Goal: Task Accomplishment & Management: Use online tool/utility

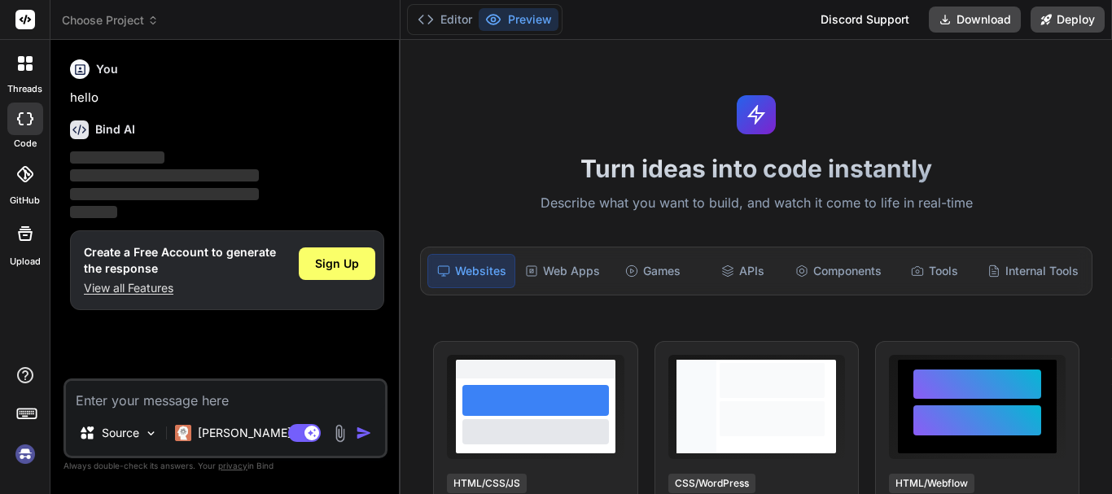
click at [33, 452] on img at bounding box center [25, 455] width 28 height 28
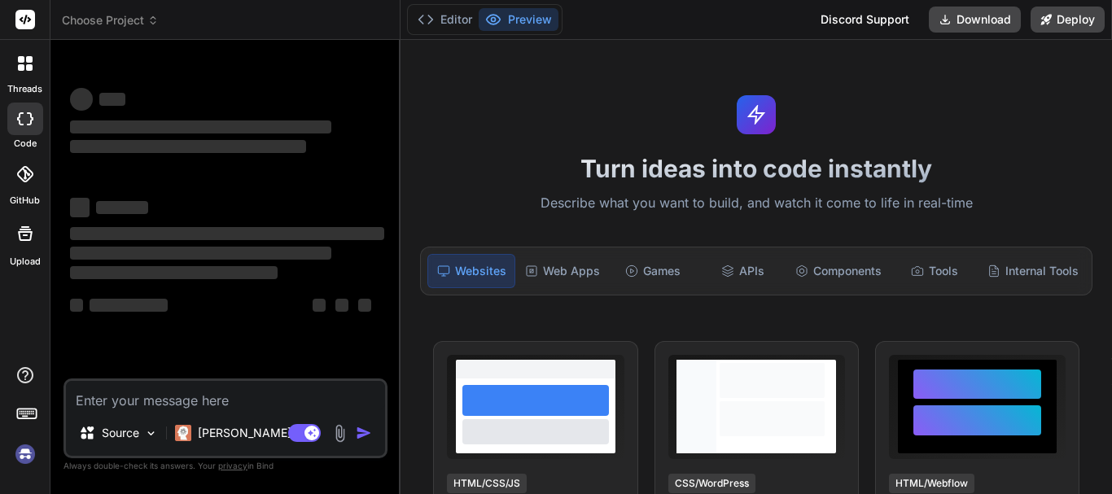
scroll to position [31, 0]
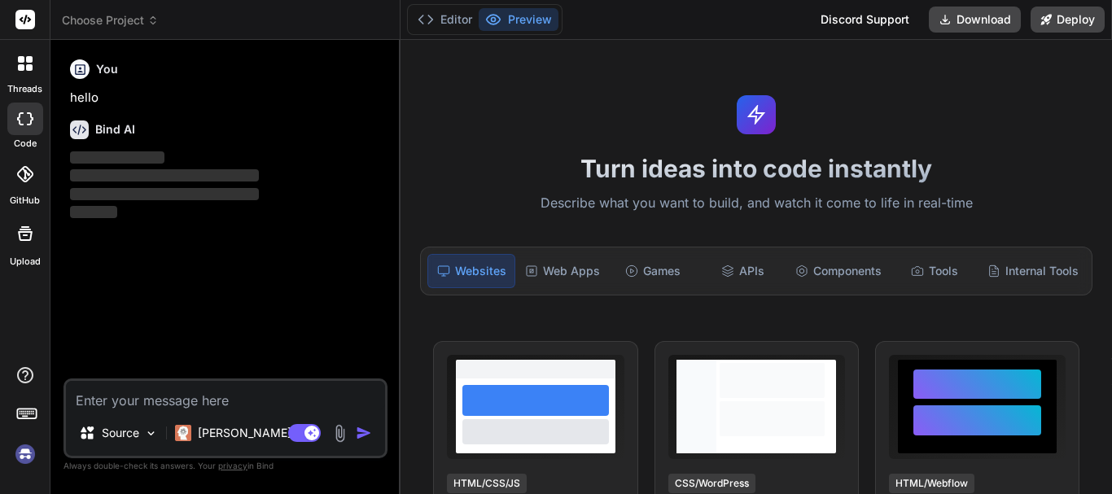
click at [29, 451] on img at bounding box center [25, 455] width 28 height 28
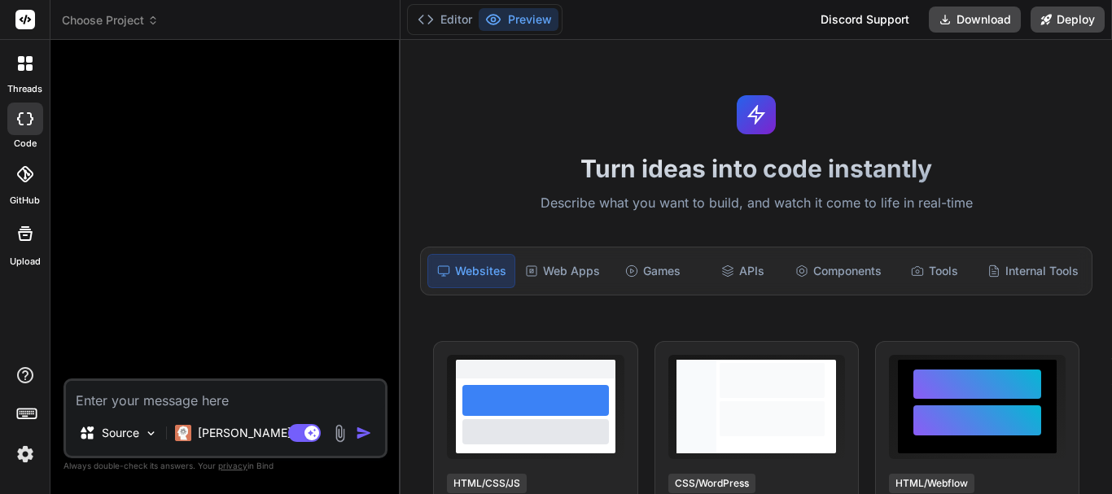
scroll to position [93, 0]
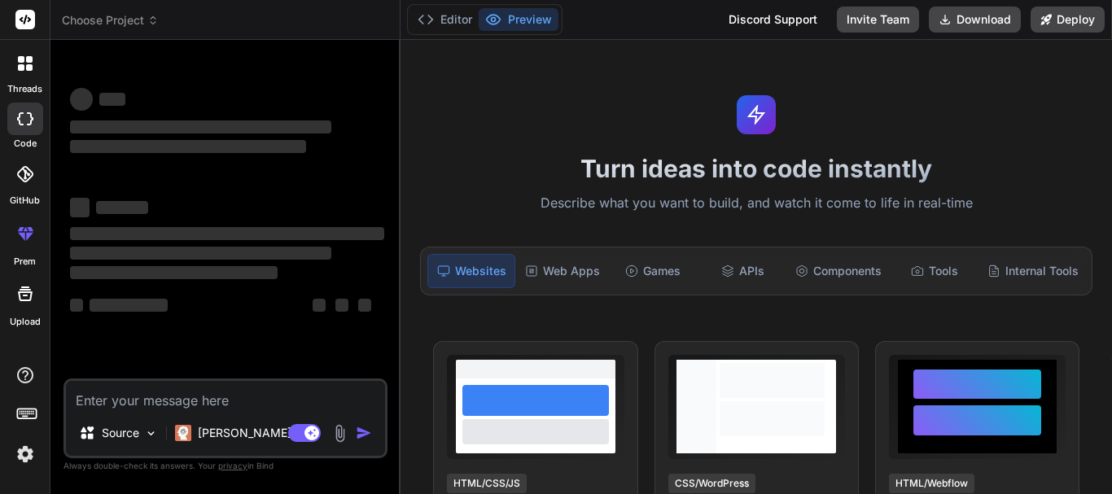
click at [92, 396] on textarea at bounding box center [225, 395] width 319 height 29
type textarea "x"
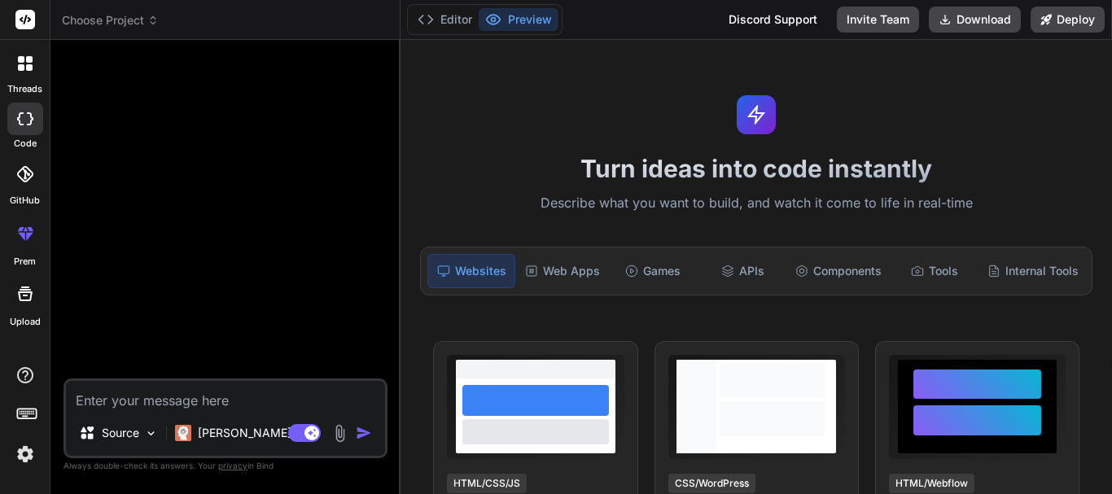
click at [20, 454] on img at bounding box center [25, 455] width 28 height 28
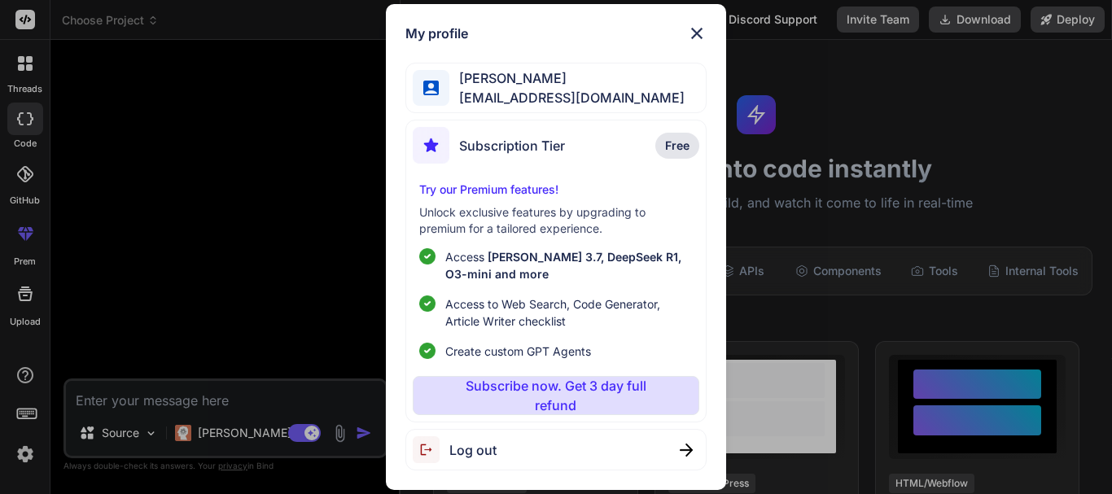
click at [20, 454] on div "My profile [PERSON_NAME] [EMAIL_ADDRESS][DOMAIN_NAME] Subscription Tier Free Tr…" at bounding box center [556, 247] width 1112 height 494
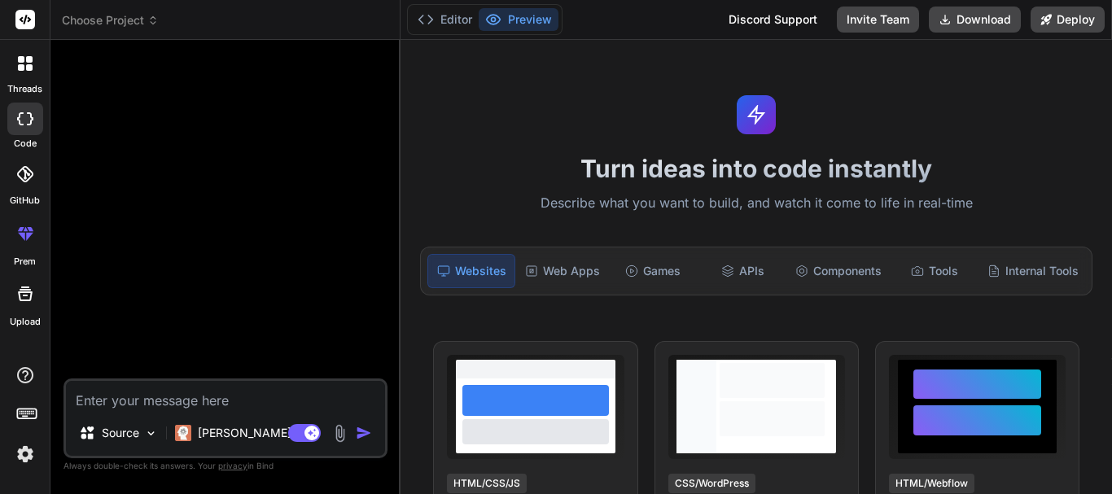
click at [133, 397] on textarea at bounding box center [225, 395] width 319 height 29
type textarea "H"
type textarea "x"
type textarea "Hi"
type textarea "x"
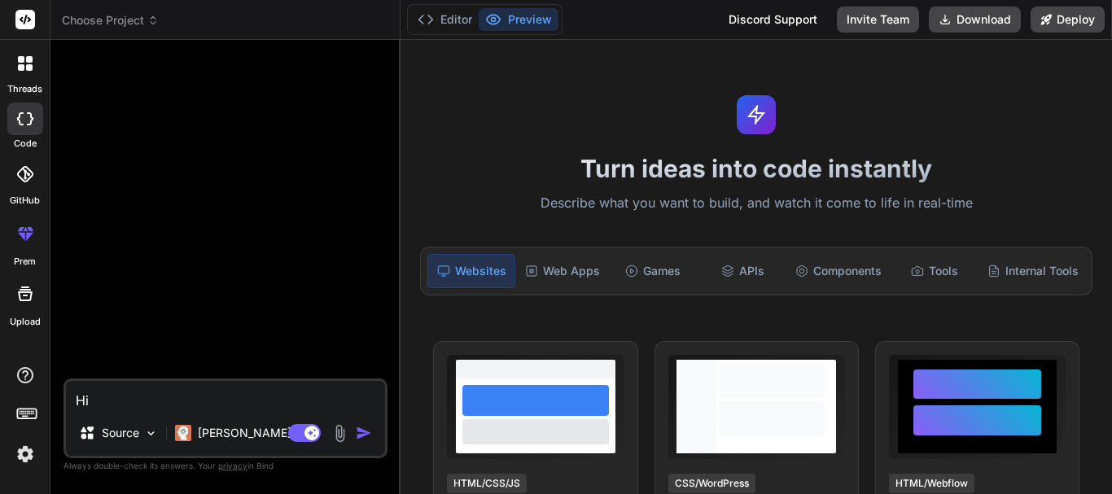
type textarea "Hi"
click at [366, 429] on img "button" at bounding box center [364, 433] width 16 height 16
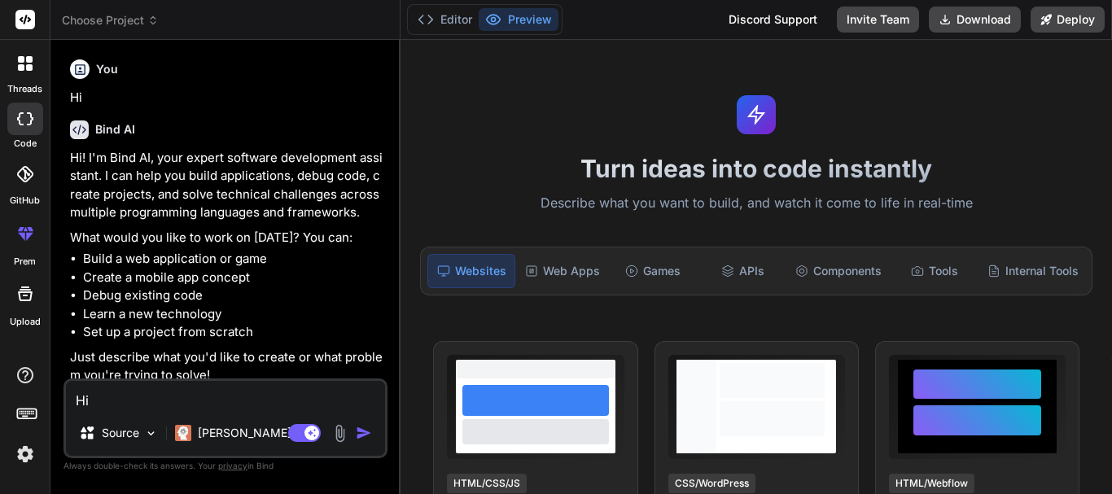
type textarea "x"
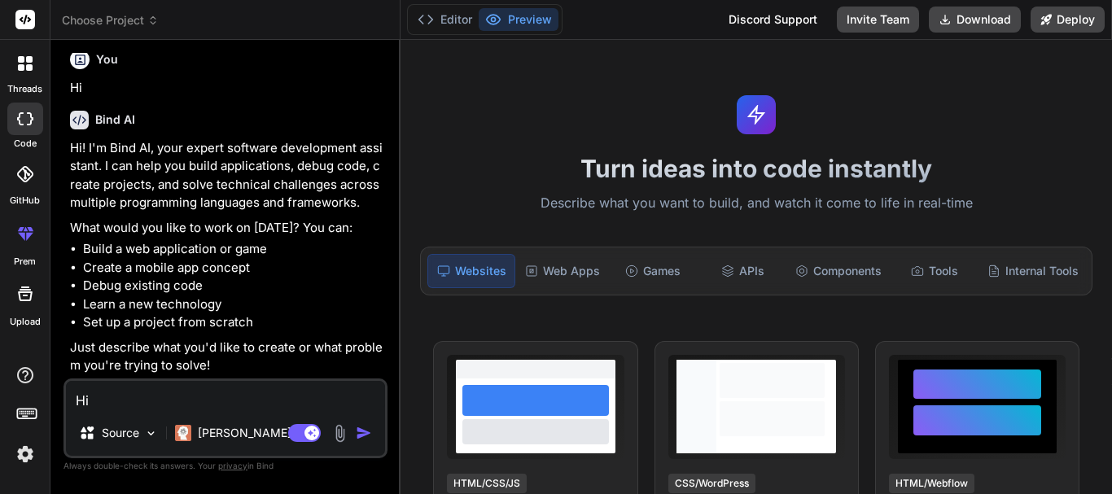
click at [112, 398] on textarea "Hi" at bounding box center [225, 395] width 319 height 29
paste textarea "<Box sx={{ mt: 1.5, display: "flex", alignItems: "center", width: "50%", justif…"
type textarea "<Box sx={{ mt: 1.5, display: "flex", alignItems: "center", width: "50%", justif…"
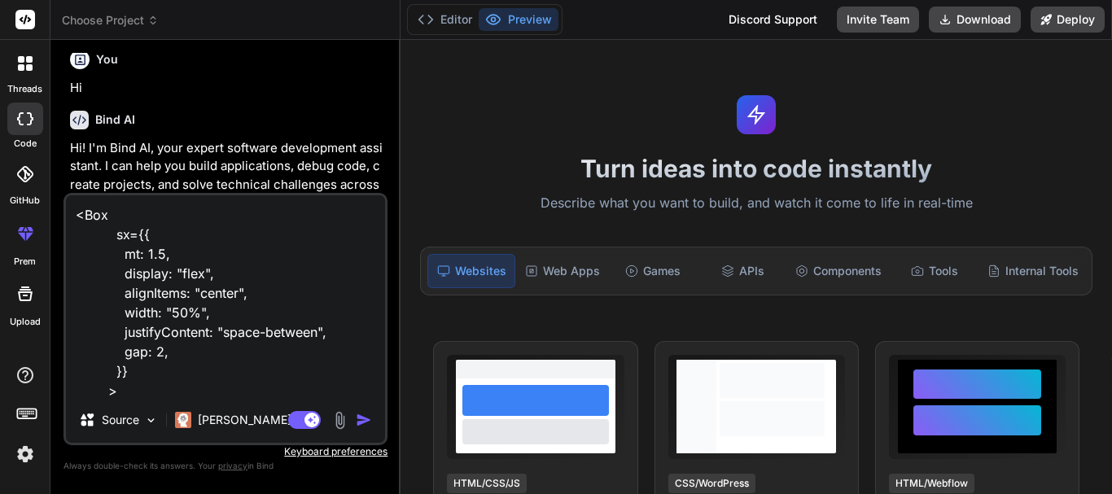
scroll to position [81, 0]
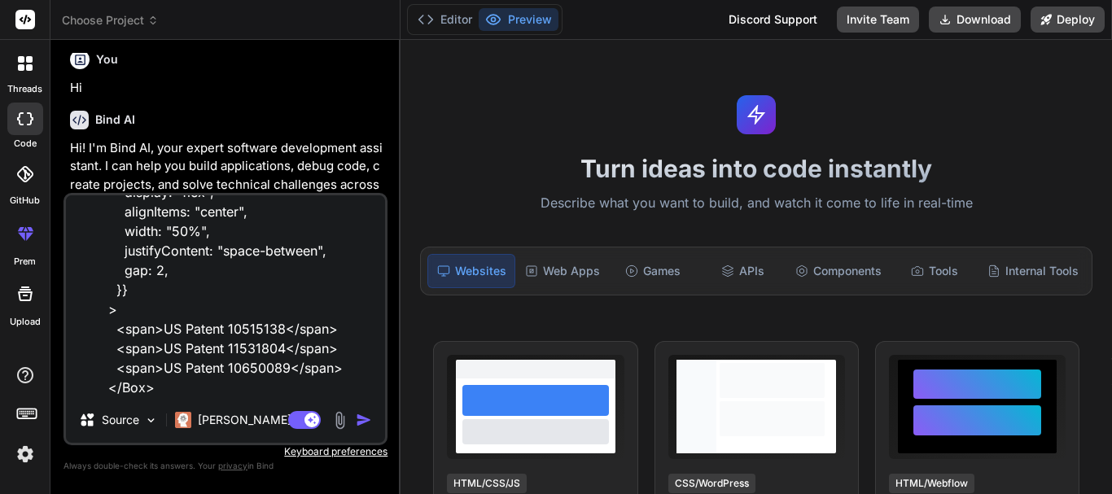
type textarea "x"
type textarea "<Box sx={{ mt: 1.5, display: "flex", alignItems: "center", width: "50%", justif…"
type textarea "x"
type textarea "<Box sx={{ mt: 1.5, display: "flex", alignItems: "center", width: "50%", justif…"
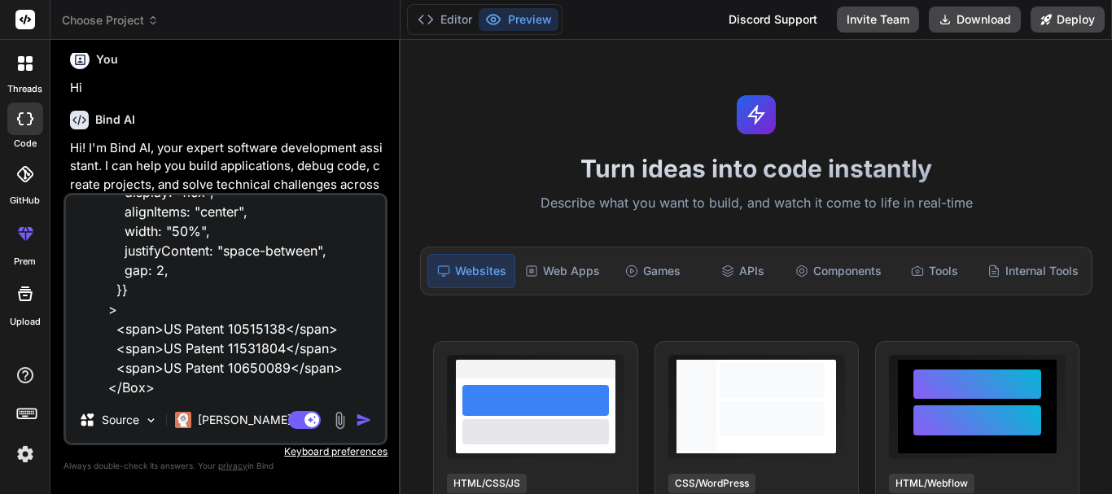
type textarea "x"
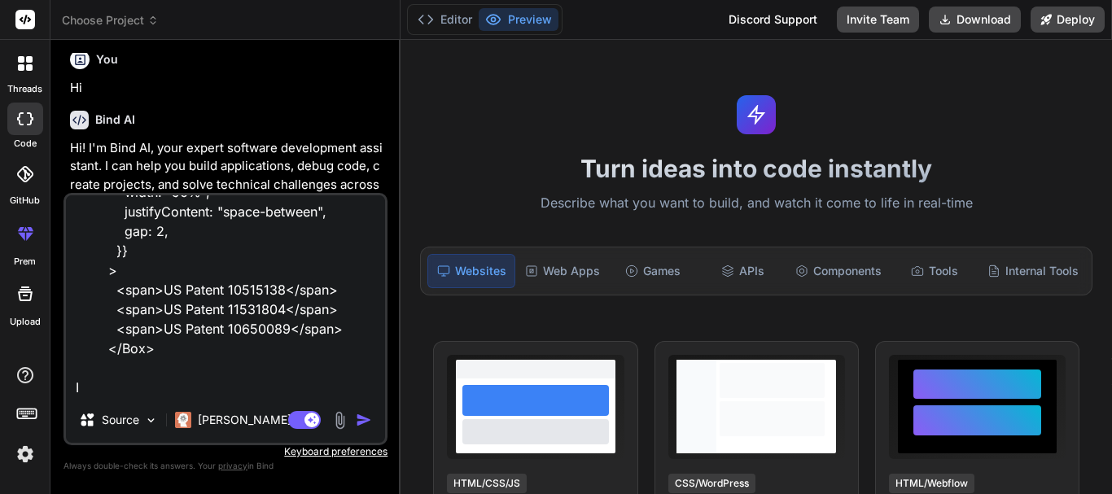
type textarea "<Box sx={{ mt: 1.5, display: "flex", alignItems: "center", width: "50%", justif…"
type textarea "x"
type textarea "<Box sx={{ mt: 1.5, display: "flex", alignItems: "center", width: "50%", justif…"
type textarea "x"
type textarea "<Box sx={{ mt: 1.5, display: "flex", alignItems: "center", width: "50%", justif…"
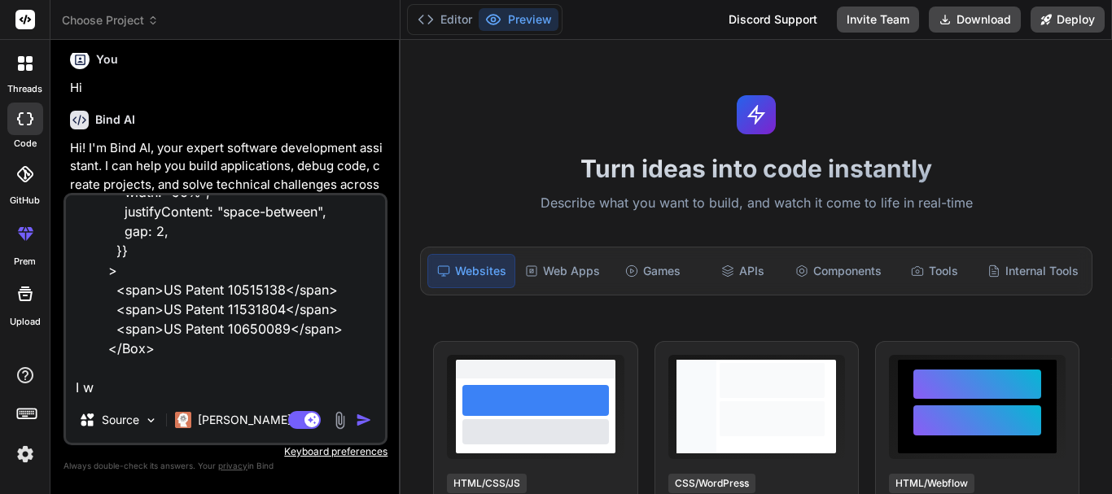
type textarea "x"
type textarea "<Box sx={{ mt: 1.5, display: "flex", alignItems: "center", width: "50%", justif…"
type textarea "x"
type textarea "<Box sx={{ mt: 1.5, display: "flex", alignItems: "center", width: "50%", justif…"
type textarea "x"
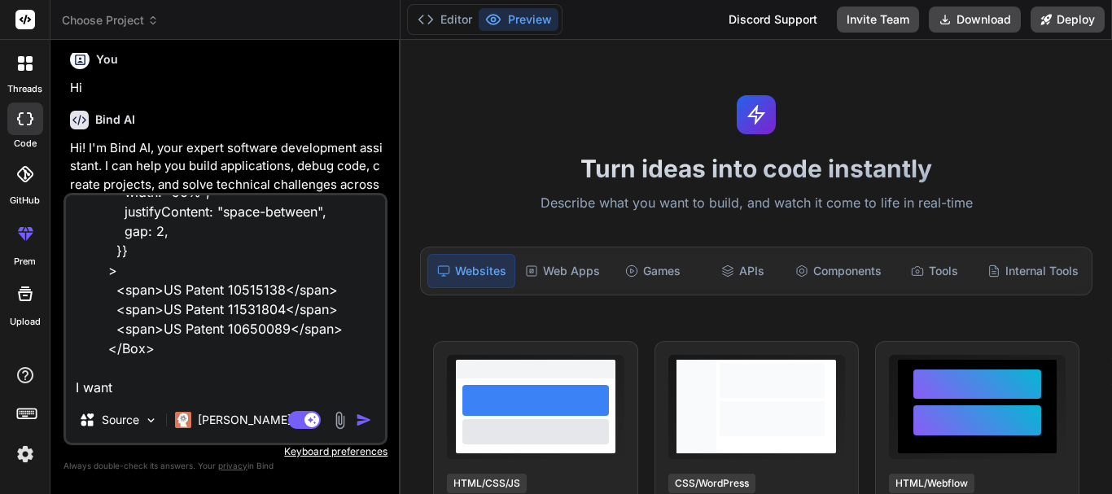
type textarea "<Box sx={{ mt: 1.5, display: "flex", alignItems: "center", width: "50%", justif…"
type textarea "x"
type textarea "<Box sx={{ mt: 1.5, display: "flex", alignItems: "center", width: "50%", justif…"
type textarea "x"
type textarea "<Box sx={{ mt: 1.5, display: "flex", alignItems: "center", width: "50%", justif…"
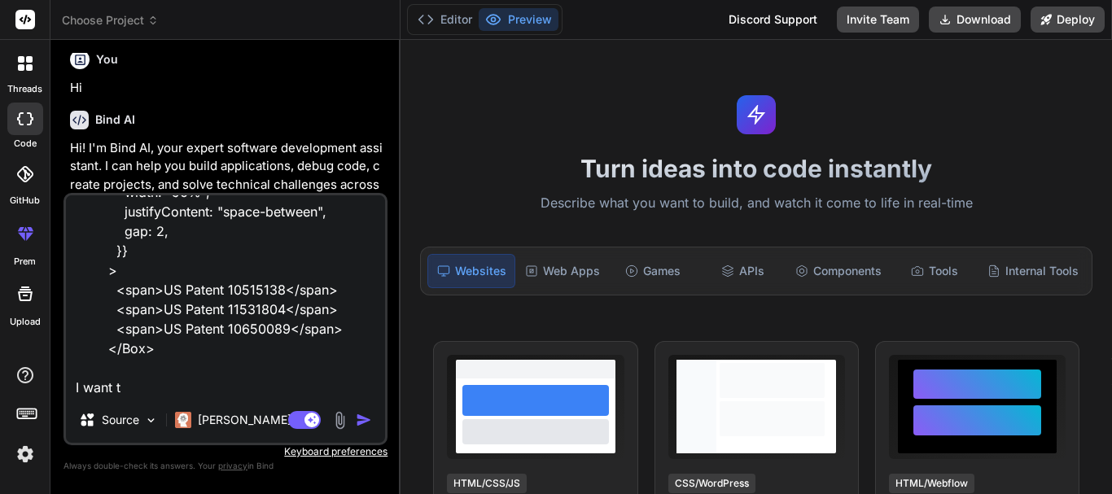
type textarea "x"
type textarea "<Box sx={{ mt: 1.5, display: "flex", alignItems: "center", width: "50%", justif…"
type textarea "x"
type textarea "<Box sx={{ mt: 1.5, display: "flex", alignItems: "center", width: "50%", justif…"
type textarea "x"
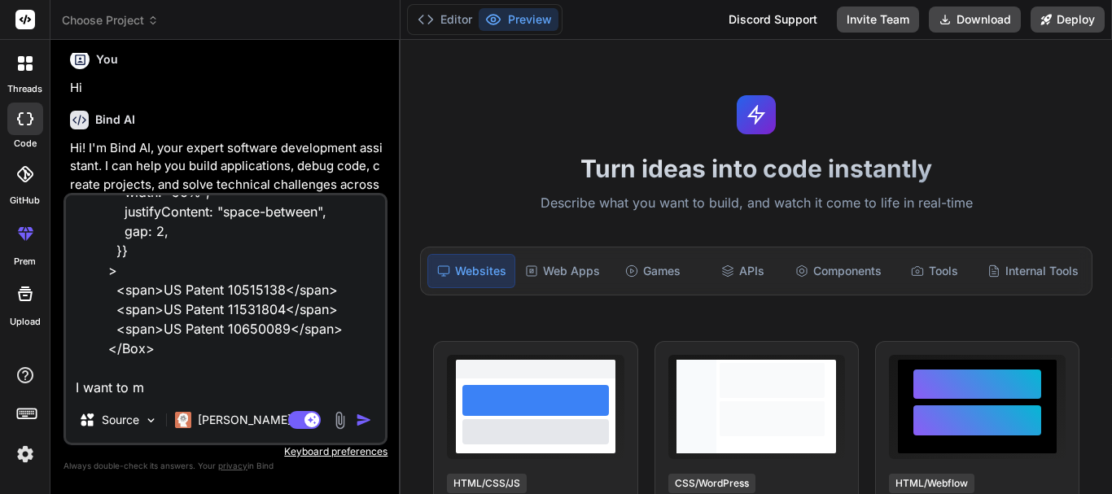
type textarea "<Box sx={{ mt: 1.5, display: "flex", alignItems: "center", width: "50%", justif…"
type textarea "x"
type textarea "<Box sx={{ mt: 1.5, display: "flex", alignItems: "center", width: "50%", justif…"
type textarea "x"
type textarea "<Box sx={{ mt: 1.5, display: "flex", alignItems: "center", width: "50%", justif…"
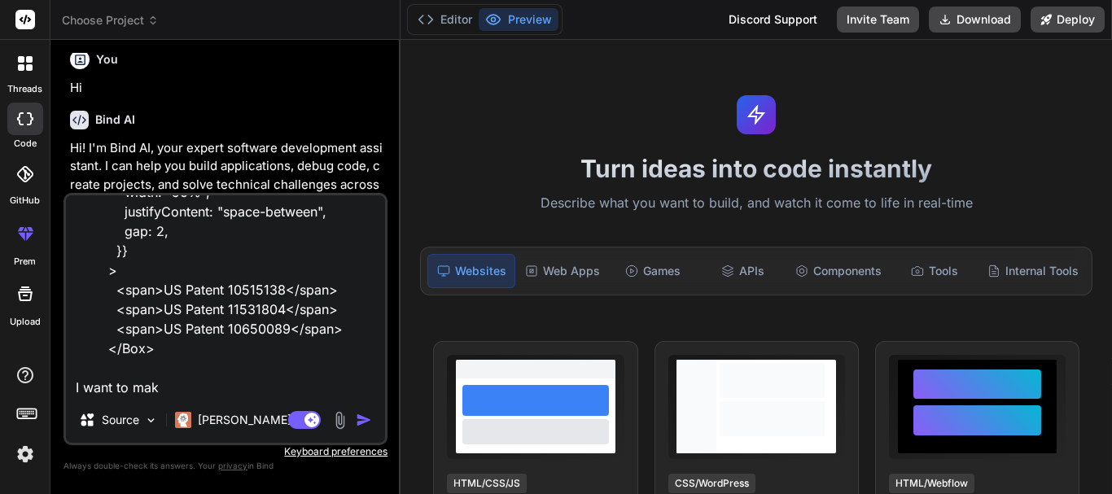
type textarea "x"
type textarea "<Box sx={{ mt: 1.5, display: "flex", alignItems: "center", width: "50%", justif…"
type textarea "x"
type textarea "<Box sx={{ mt: 1.5, display: "flex", alignItems: "center", width: "50%", justif…"
type textarea "x"
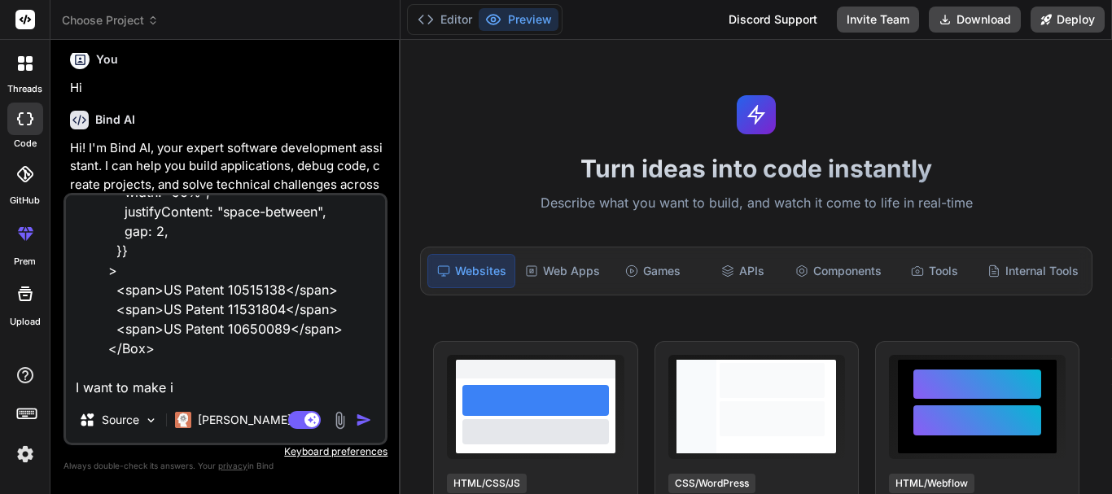
type textarea "<Box sx={{ mt: 1.5, display: "flex", alignItems: "center", width: "50%", justif…"
type textarea "x"
type textarea "<Box sx={{ mt: 1.5, display: "flex", alignItems: "center", width: "50%", justif…"
type textarea "x"
type textarea "<Box sx={{ mt: 1.5, display: "flex", alignItems: "center", width: "50%", justif…"
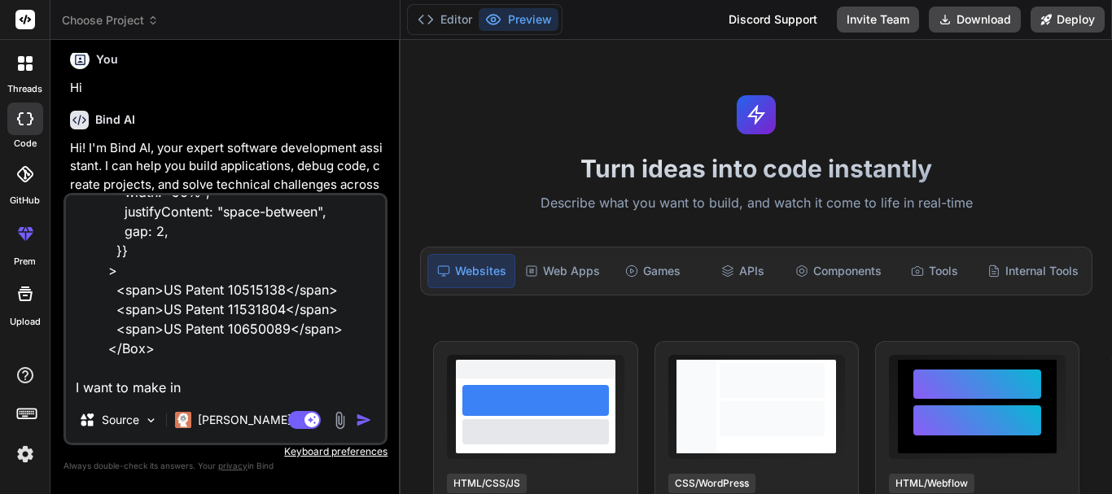
type textarea "x"
type textarea "<Box sx={{ mt: 1.5, display: "flex", alignItems: "center", width: "50%", justif…"
type textarea "x"
type textarea "<Box sx={{ mt: 1.5, display: "flex", alignItems: "center", width: "50%", justif…"
type textarea "x"
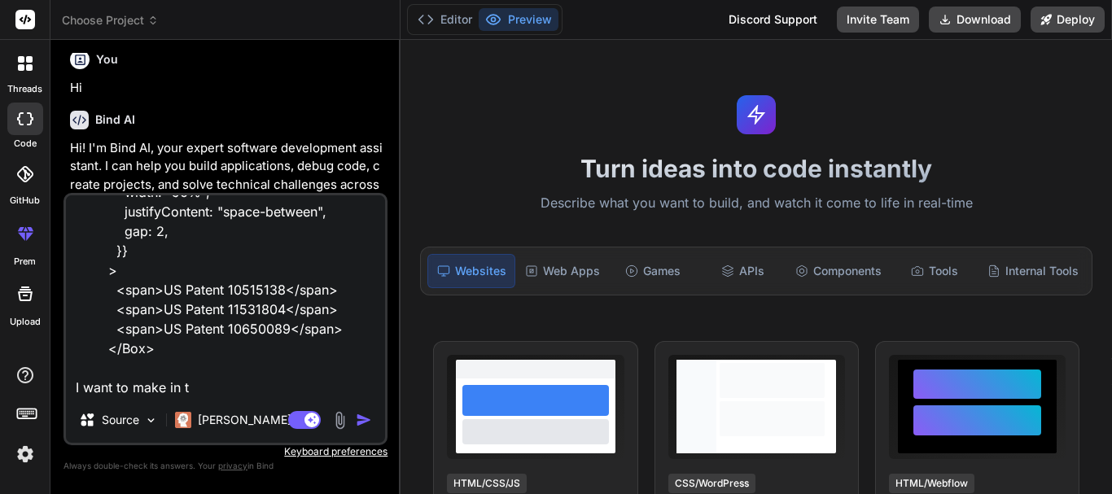
type textarea "<Box sx={{ mt: 1.5, display: "flex", alignItems: "center", width: "50%", justif…"
type textarea "x"
type textarea "<Box sx={{ mt: 1.5, display: "flex", alignItems: "center", width: "50%", justif…"
type textarea "x"
type textarea "<Box sx={{ mt: 1.5, display: "flex", alignItems: "center", width: "50%", justif…"
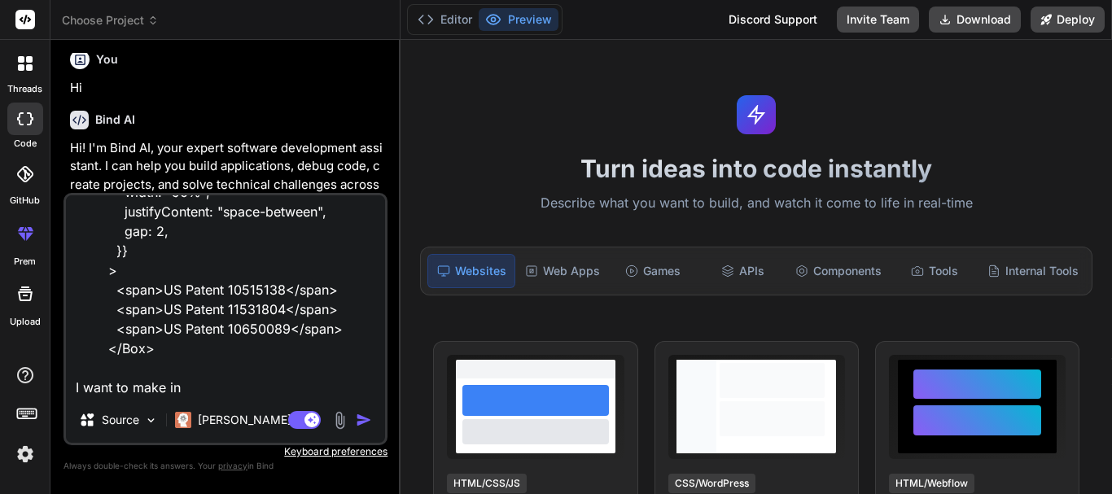
type textarea "x"
type textarea "<Box sx={{ mt: 1.5, display: "flex", alignItems: "center", width: "50%", justif…"
type textarea "x"
type textarea "<Box sx={{ mt: 1.5, display: "flex", alignItems: "center", width: "50%", justif…"
type textarea "x"
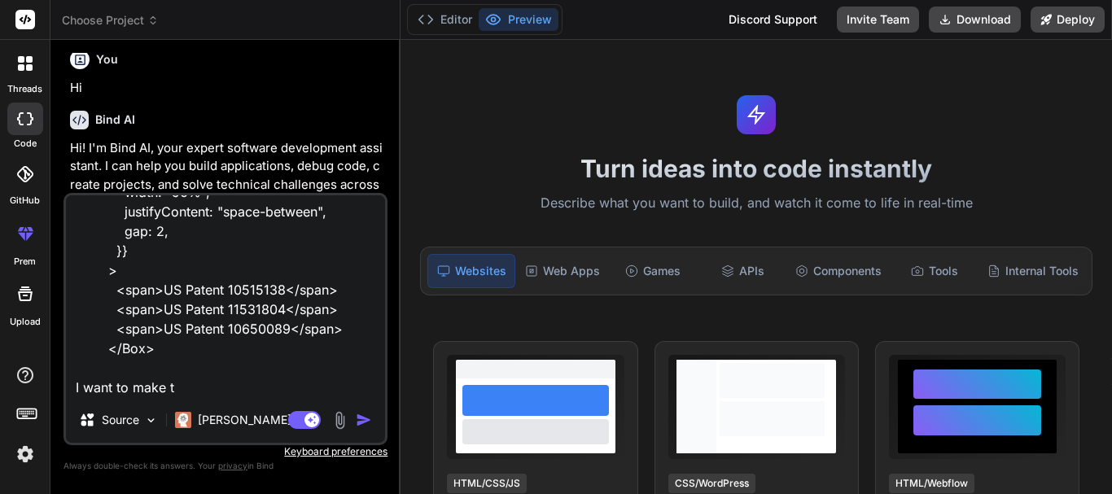
type textarea "<Box sx={{ mt: 1.5, display: "flex", alignItems: "center", width: "50%", justif…"
type textarea "x"
type textarea "<Box sx={{ mt: 1.5, display: "flex", alignItems: "center", width: "50%", justif…"
type textarea "x"
type textarea "<Box sx={{ mt: 1.5, display: "flex", alignItems: "center", width: "50%", justif…"
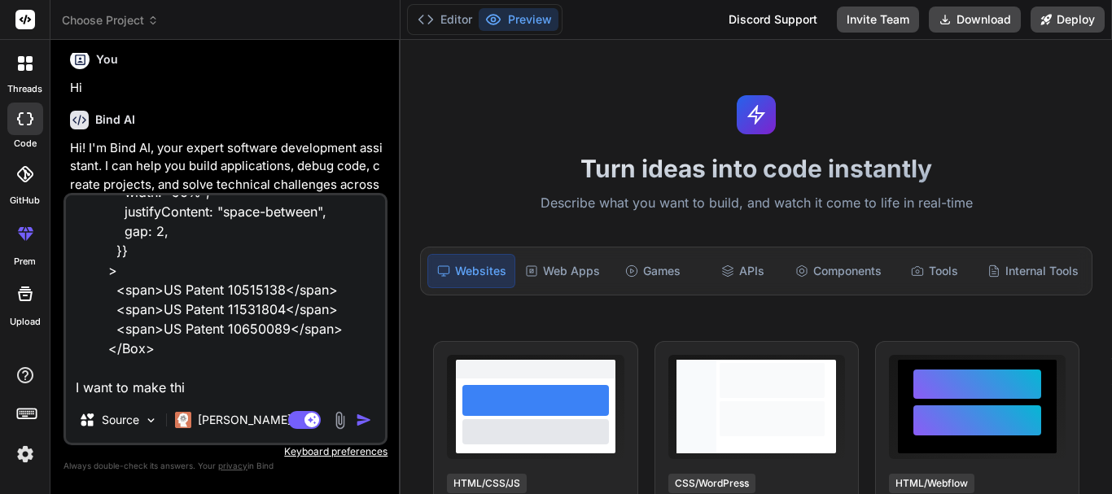
type textarea "x"
type textarea "<Box sx={{ mt: 1.5, display: "flex", alignItems: "center", width: "50%", justif…"
type textarea "x"
type textarea "<Box sx={{ mt: 1.5, display: "flex", alignItems: "center", width: "50%", justif…"
type textarea "x"
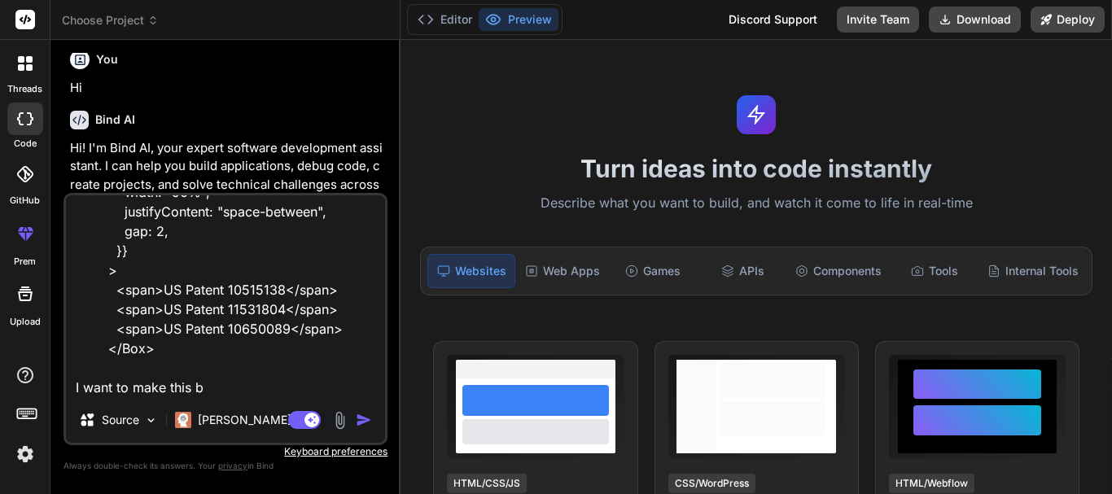
type textarea "<Box sx={{ mt: 1.5, display: "flex", alignItems: "center", width: "50%", justif…"
type textarea "x"
type textarea "<Box sx={{ mt: 1.5, display: "flex", alignItems: "center", width: "50%", justif…"
type textarea "x"
type textarea "<Box sx={{ mt: 1.5, display: "flex", alignItems: "center", width: "50%", justif…"
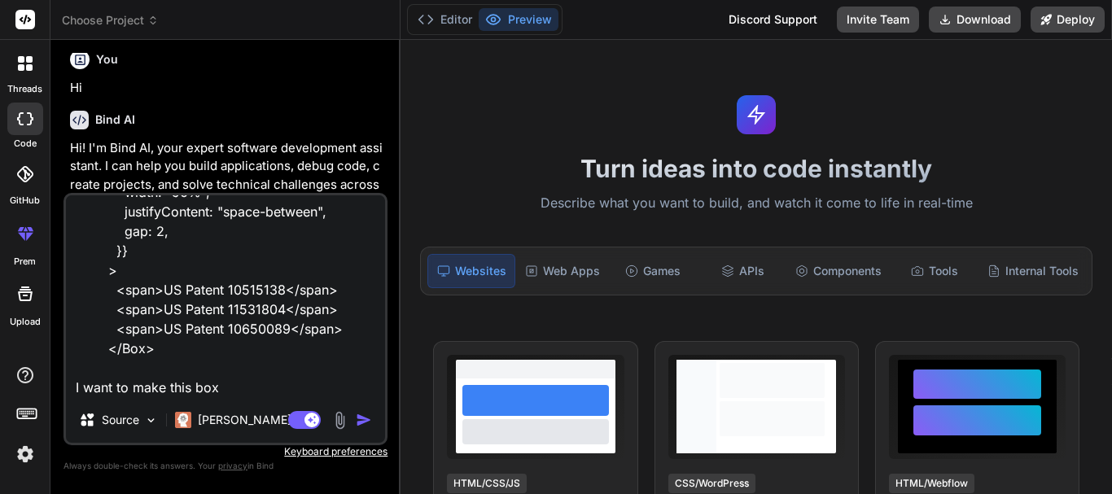
type textarea "x"
type textarea "<Box sx={{ mt: 1.5, display: "flex", alignItems: "center", width: "50%", justif…"
type textarea "x"
type textarea "<Box sx={{ mt: 1.5, display: "flex", alignItems: "center", width: "50%", justif…"
type textarea "x"
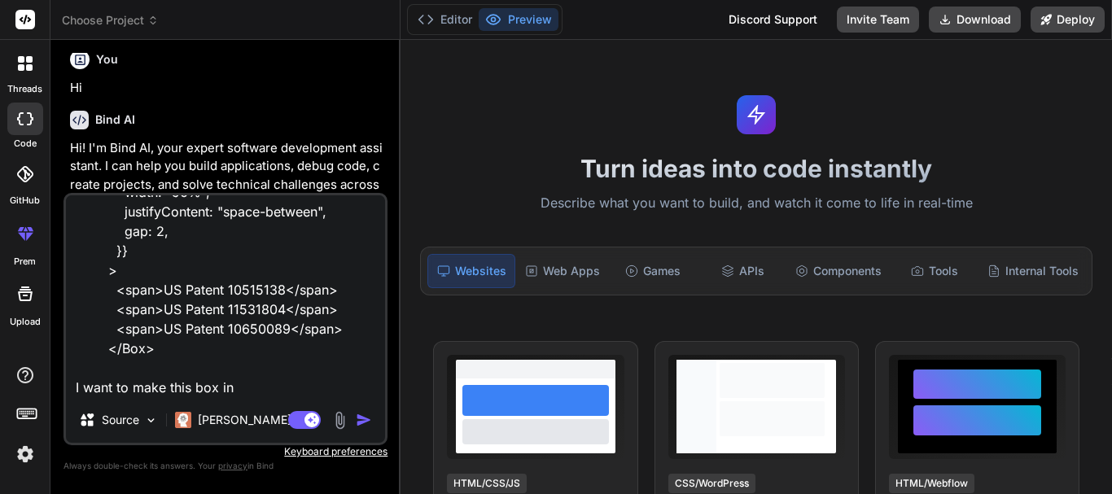
type textarea "<Box sx={{ mt: 1.5, display: "flex", alignItems: "center", width: "50%", justif…"
type textarea "x"
type textarea "<Box sx={{ mt: 1.5, display: "flex", alignItems: "center", width: "50%", justif…"
type textarea "x"
type textarea "<Box sx={{ mt: 1.5, display: "flex", alignItems: "center", width: "50%", justif…"
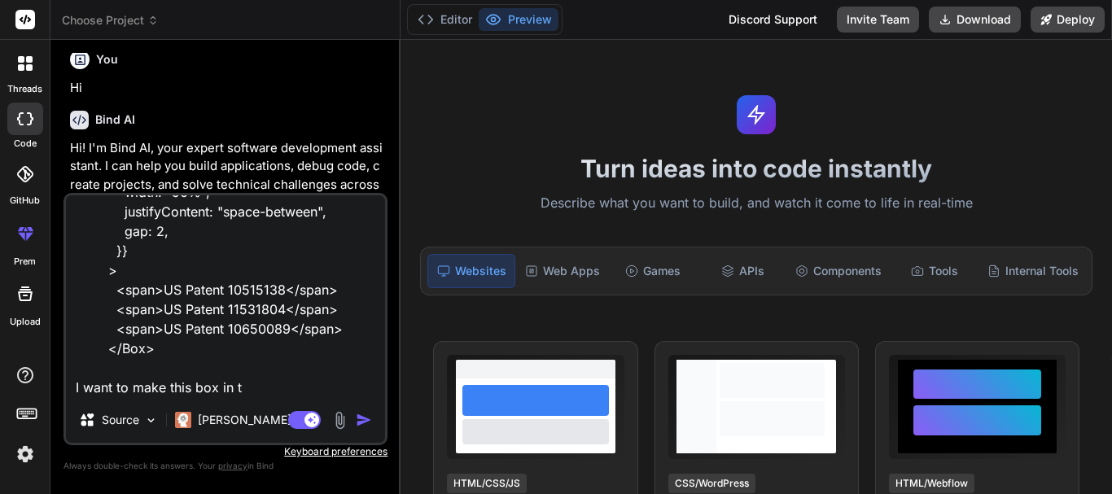
type textarea "x"
type textarea "<Box sx={{ mt: 1.5, display: "flex", alignItems: "center", width: "50%", justif…"
type textarea "x"
type textarea "<Box sx={{ mt: 1.5, display: "flex", alignItems: "center", width: "50%", justif…"
type textarea "x"
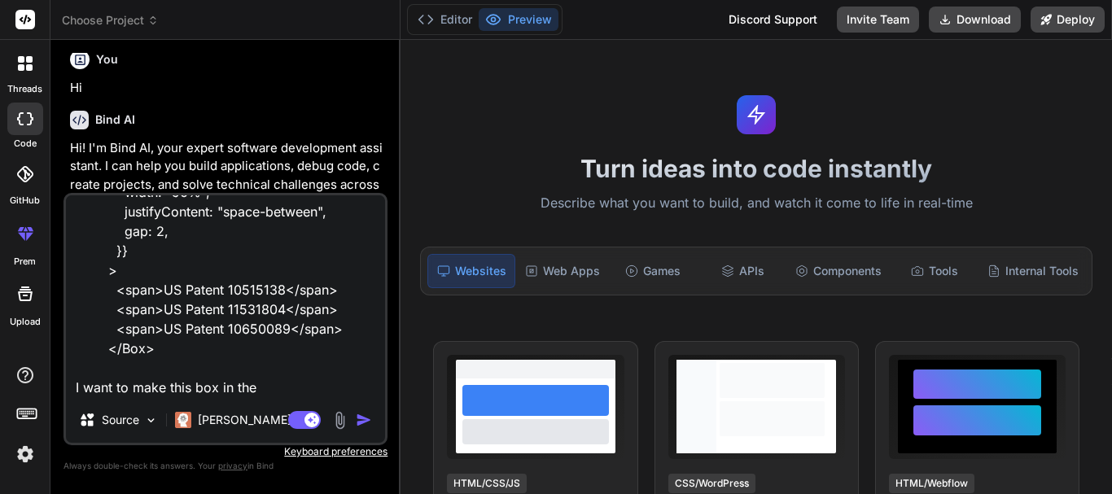
type textarea "<Box sx={{ mt: 1.5, display: "flex", alignItems: "center", width: "50%", justif…"
type textarea "x"
type textarea "<Box sx={{ mt: 1.5, display: "flex", alignItems: "center", width: "50%", justif…"
type textarea "x"
type textarea "<Box sx={{ mt: 1.5, display: "flex", alignItems: "center", width: "50%", justif…"
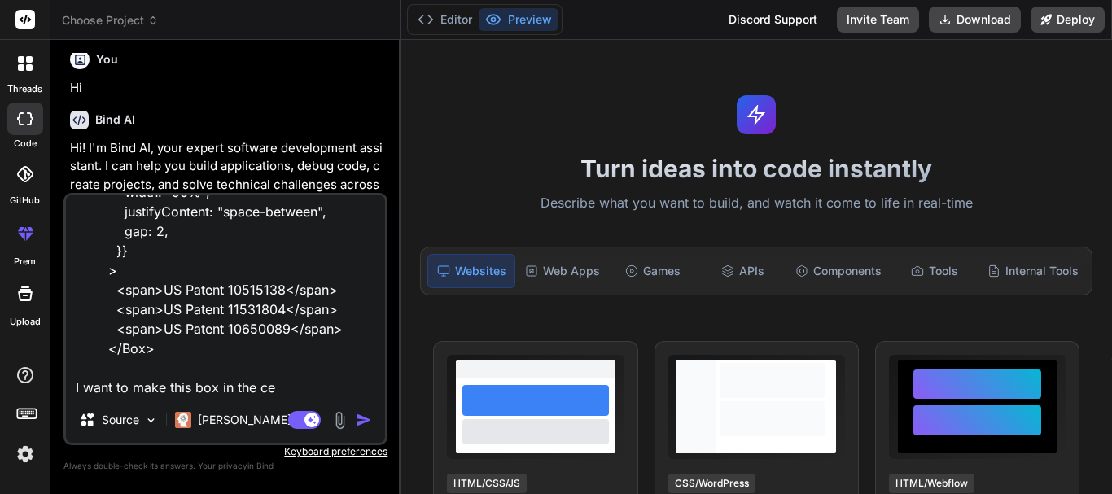
type textarea "x"
type textarea "<Box sx={{ mt: 1.5, display: "flex", alignItems: "center", width: "50%", justif…"
type textarea "x"
type textarea "<Box sx={{ mt: 1.5, display: "flex", alignItems: "center", width: "50%", justif…"
type textarea "x"
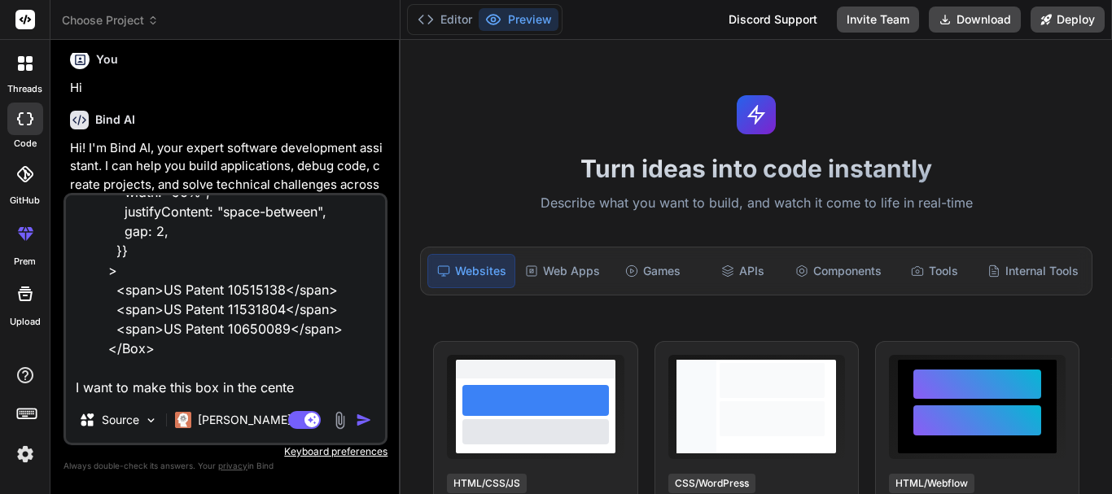
type textarea "<Box sx={{ mt: 1.5, display: "flex", alignItems: "center", width: "50%", justif…"
type textarea "x"
type textarea "<Box sx={{ mt: 1.5, display: "flex", alignItems: "center", width: "50%", justif…"
type textarea "x"
type textarea "<Box sx={{ mt: 1.5, display: "flex", alignItems: "center", width: "50%", justif…"
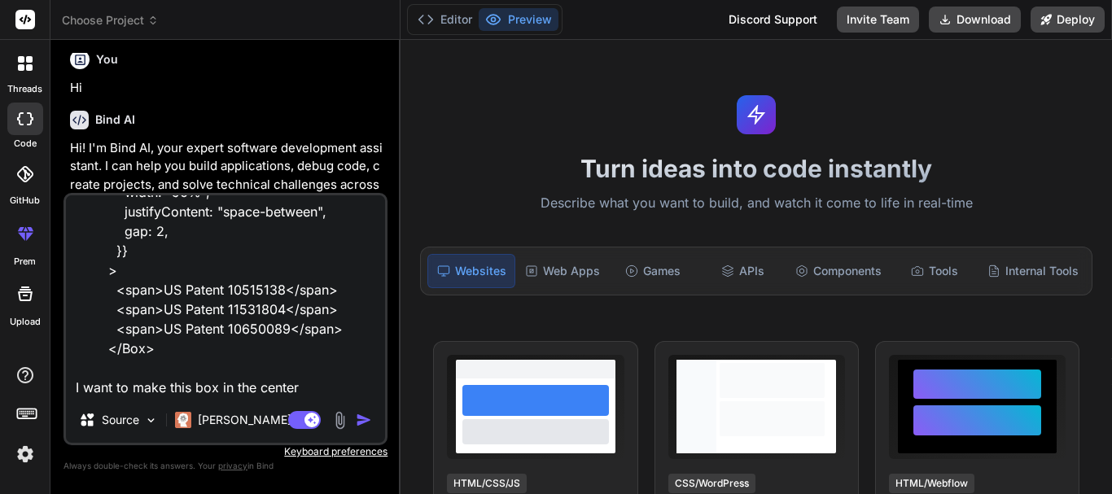
type textarea "x"
type textarea "<Box sx={{ mt: 1.5, display: "flex", alignItems: "center", width: "50%", justif…"
type textarea "x"
type textarea "<Box sx={{ mt: 1.5, display: "flex", alignItems: "center", width: "50%", justif…"
type textarea "x"
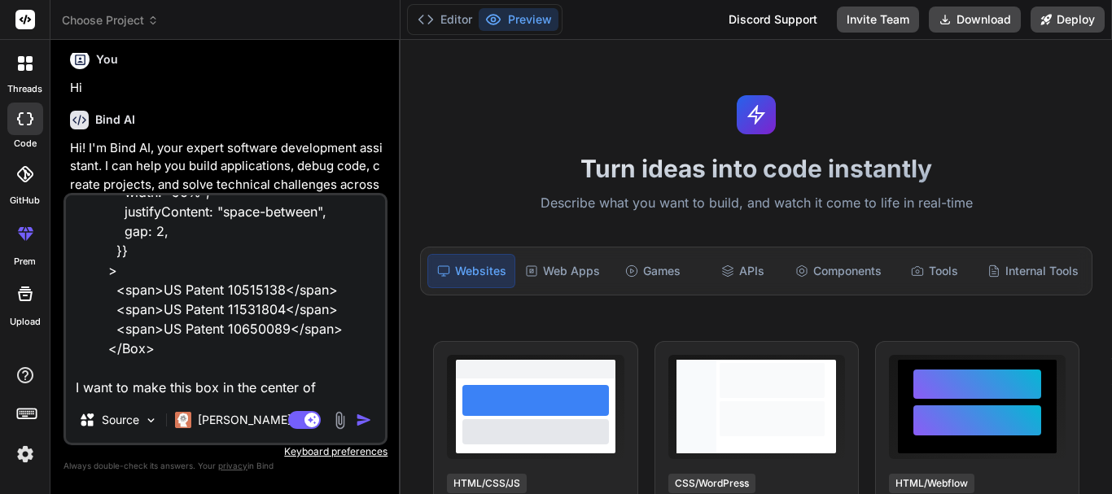
type textarea "<Box sx={{ mt: 1.5, display: "flex", alignItems: "center", width: "50%", justif…"
type textarea "x"
type textarea "<Box sx={{ mt: 1.5, display: "flex", alignItems: "center", width: "50%", justif…"
type textarea "x"
type textarea "<Box sx={{ mt: 1.5, display: "flex", alignItems: "center", width: "50%", justif…"
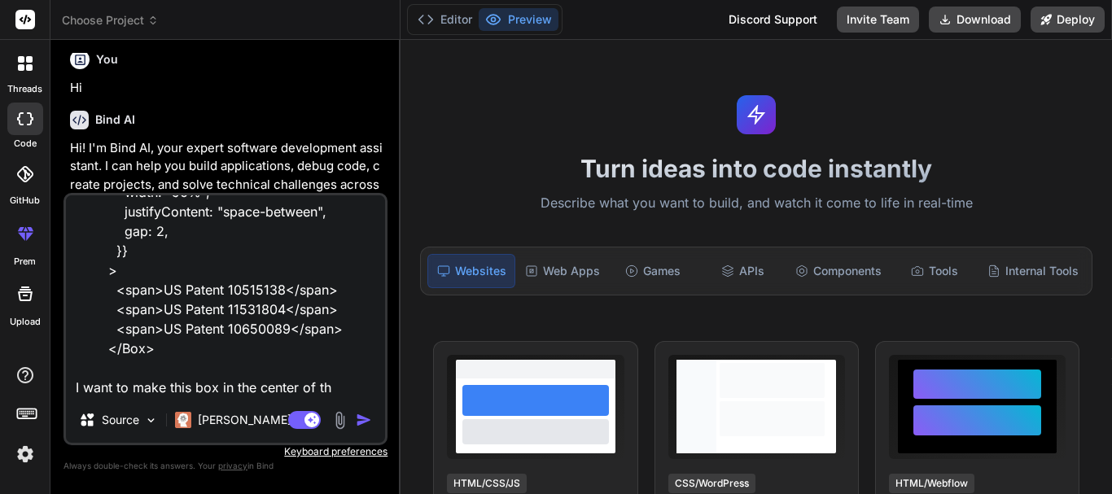
type textarea "x"
type textarea "<Box sx={{ mt: 1.5, display: "flex", alignItems: "center", width: "50%", justif…"
type textarea "x"
type textarea "<Box sx={{ mt: 1.5, display: "flex", alignItems: "center", width: "50%", justif…"
type textarea "x"
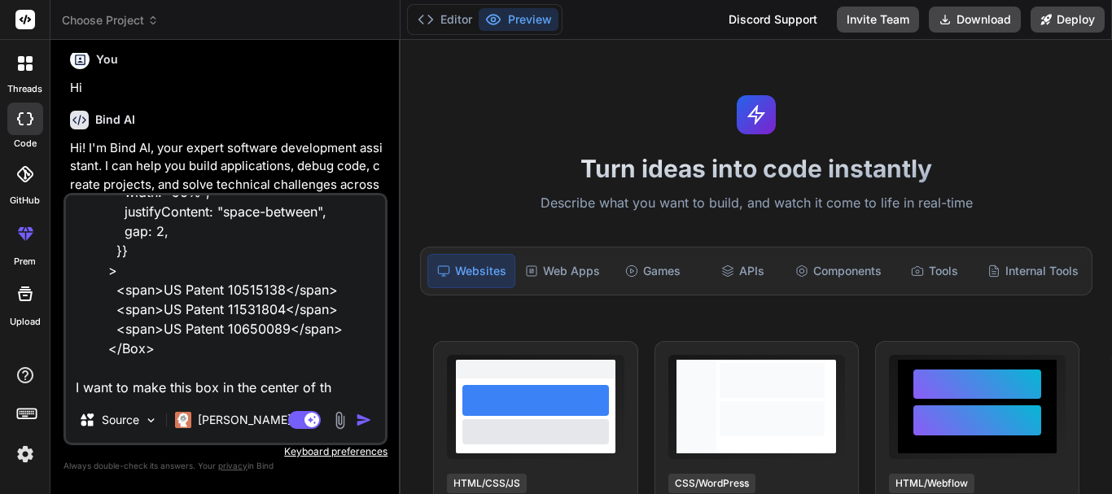
type textarea "<Box sx={{ mt: 1.5, display: "flex", alignItems: "center", width: "50%", justif…"
type textarea "x"
type textarea "<Box sx={{ mt: 1.5, display: "flex", alignItems: "center", width: "50%", justif…"
type textarea "x"
type textarea "<Box sx={{ mt: 1.5, display: "flex", alignItems: "center", width: "50%", justif…"
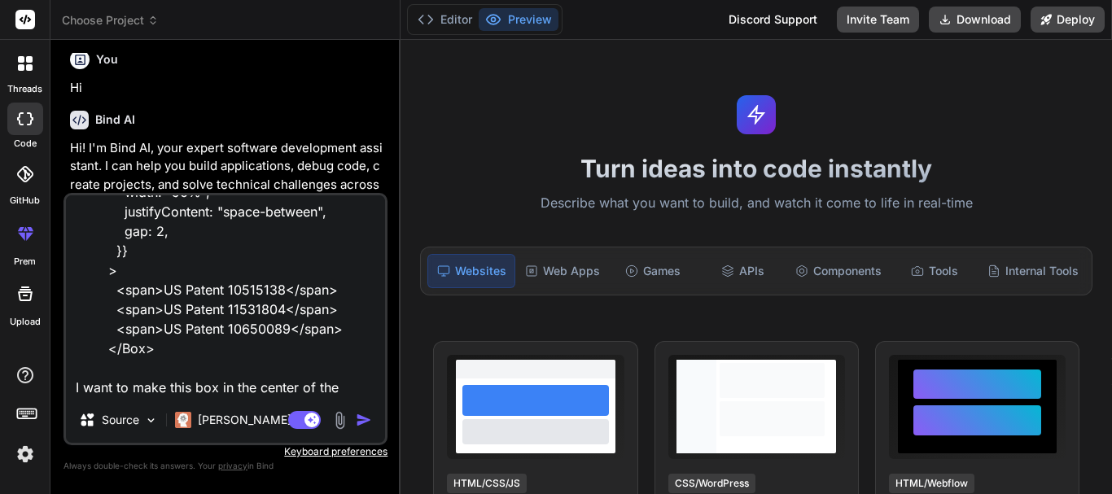
type textarea "x"
type textarea "<Box sx={{ mt: 1.5, display: "flex", alignItems: "center", width: "50%", justif…"
type textarea "x"
type textarea "<Box sx={{ mt: 1.5, display: "flex", alignItems: "center", width: "50%", justif…"
type textarea "x"
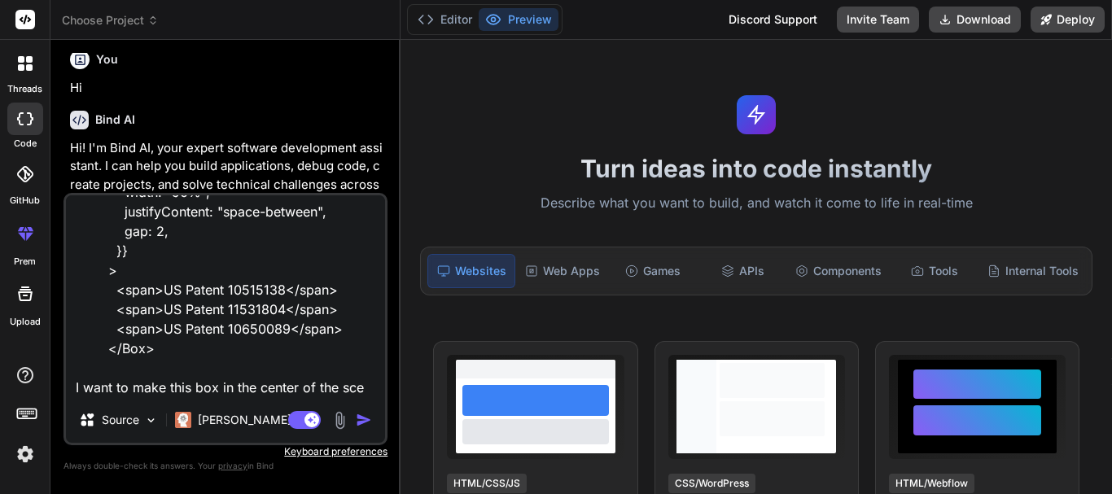
type textarea "<Box sx={{ mt: 1.5, display: "flex", alignItems: "center", width: "50%", justif…"
type textarea "x"
type textarea "<Box sx={{ mt: 1.5, display: "flex", alignItems: "center", width: "50%", justif…"
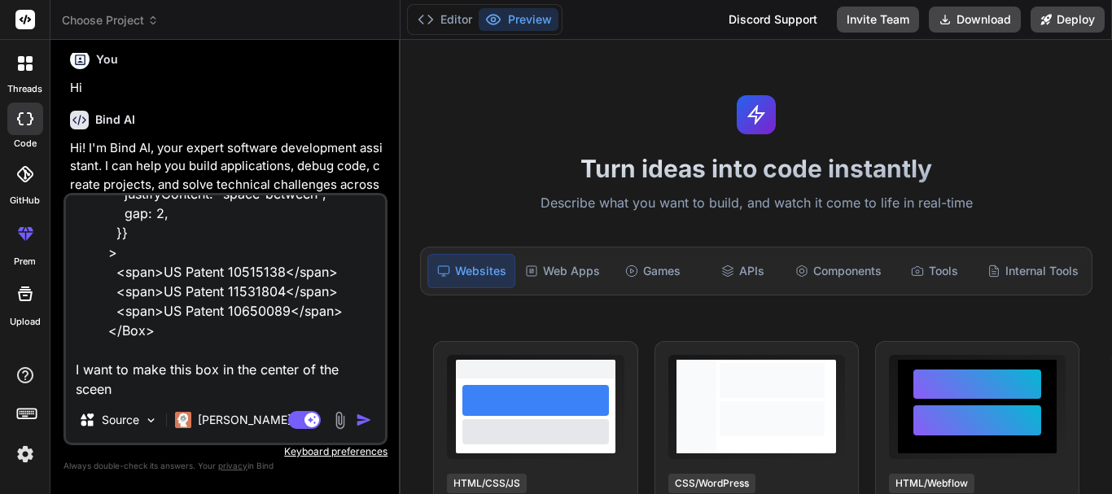
type textarea "x"
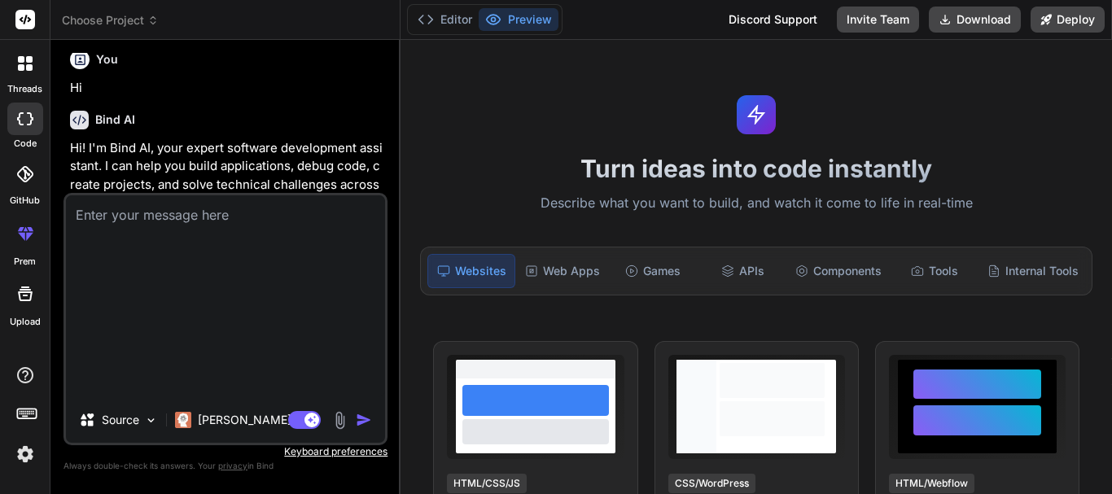
type textarea "]"
type textarea "x"
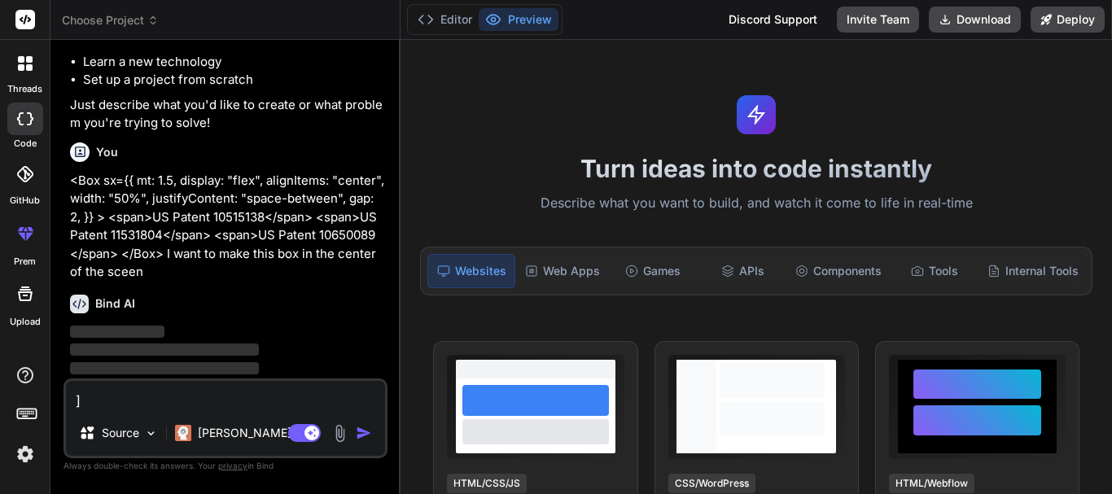
scroll to position [270, 0]
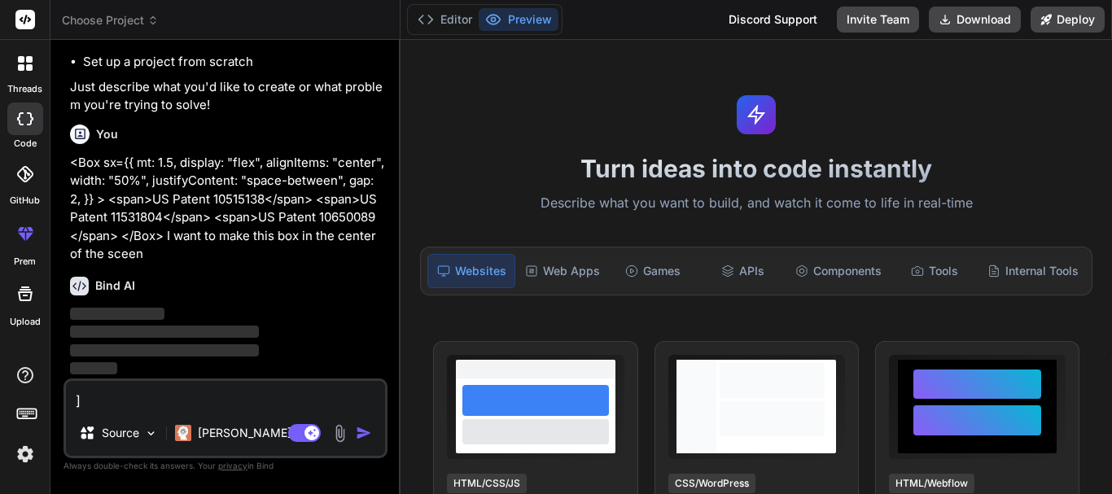
type textarea "]"
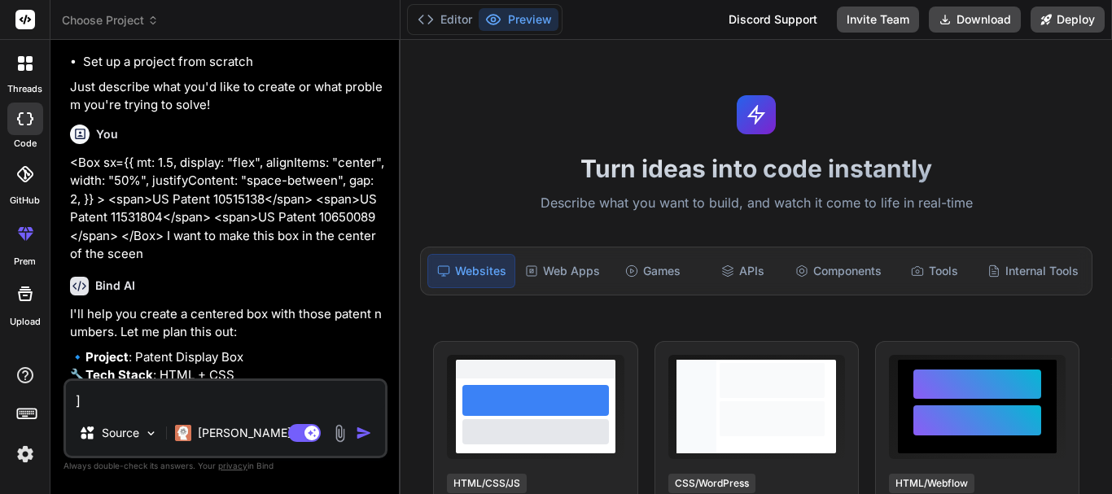
type textarea "x"
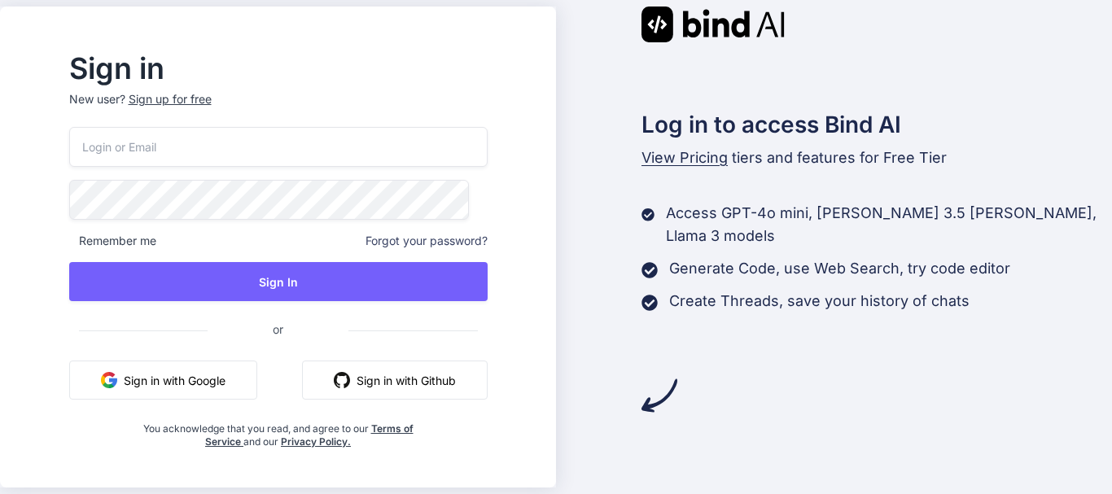
click at [161, 153] on input "email" at bounding box center [278, 147] width 419 height 40
type input "[EMAIL_ADDRESS][DOMAIN_NAME]"
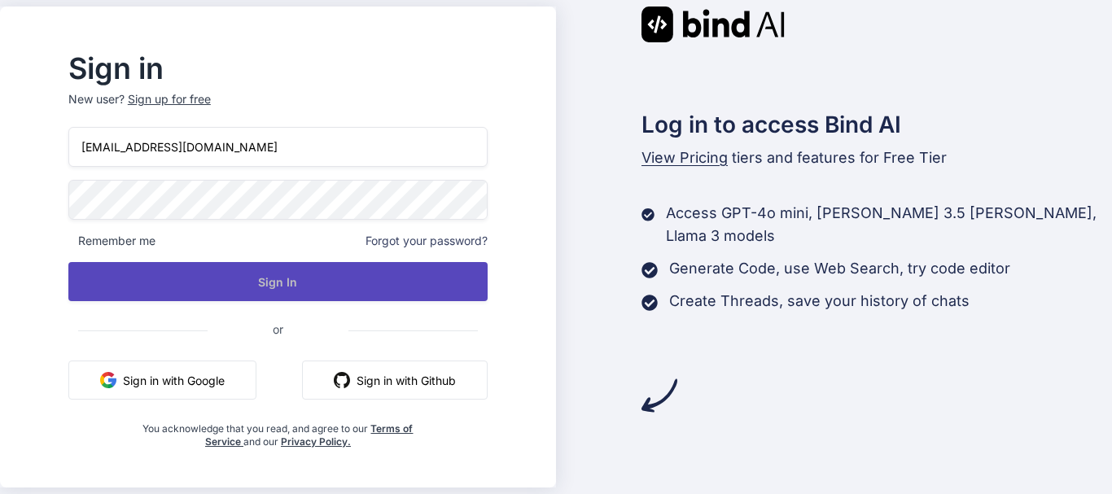
click at [256, 281] on button "Sign In" at bounding box center [277, 281] width 419 height 39
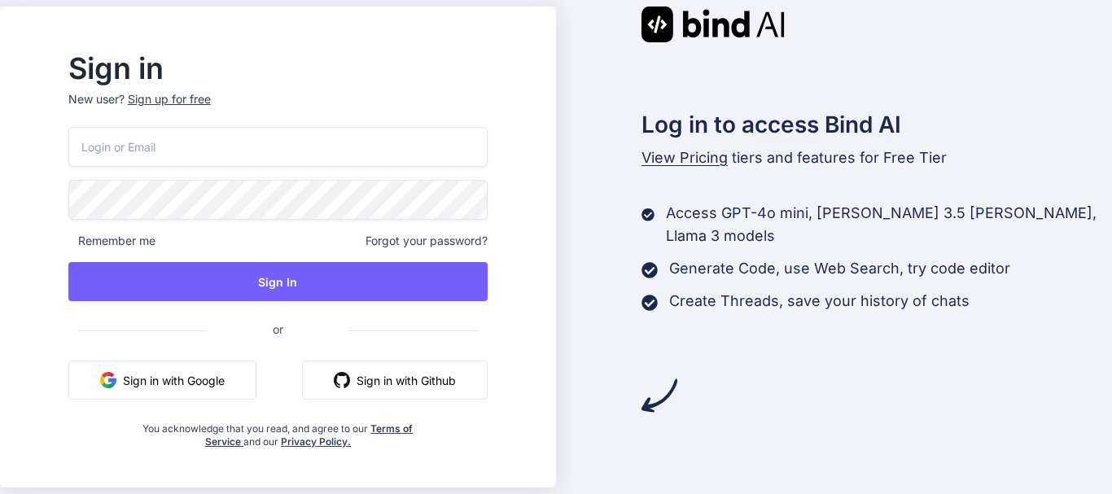
click at [270, 144] on input "email" at bounding box center [277, 147] width 419 height 40
type input "[EMAIL_ADDRESS][DOMAIN_NAME]"
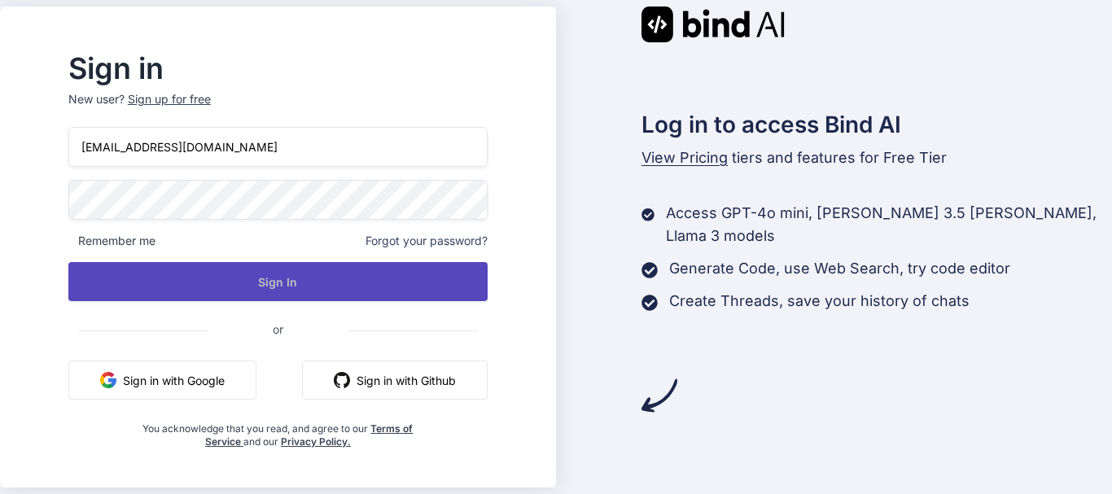
click at [314, 276] on button "Sign In" at bounding box center [277, 281] width 419 height 39
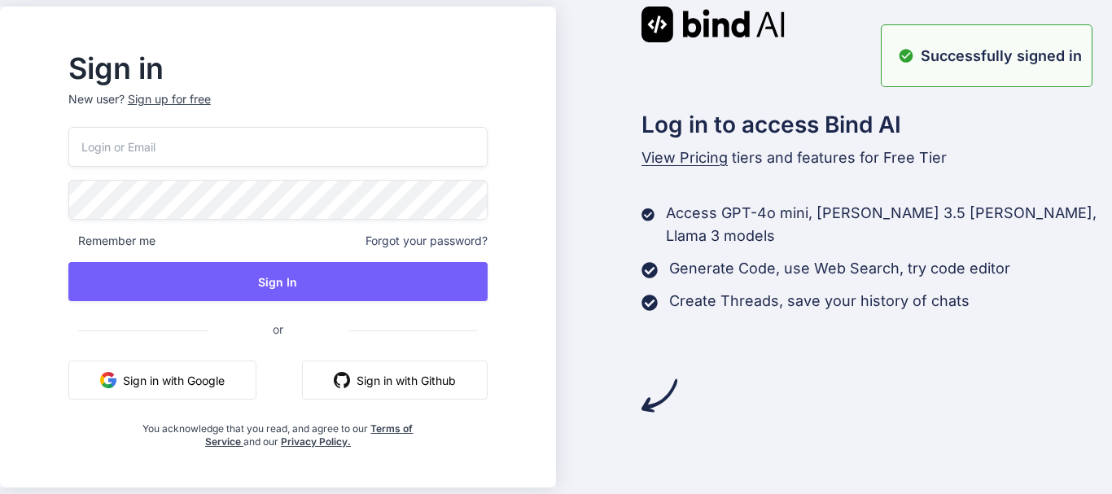
click at [227, 150] on input "email" at bounding box center [277, 147] width 419 height 40
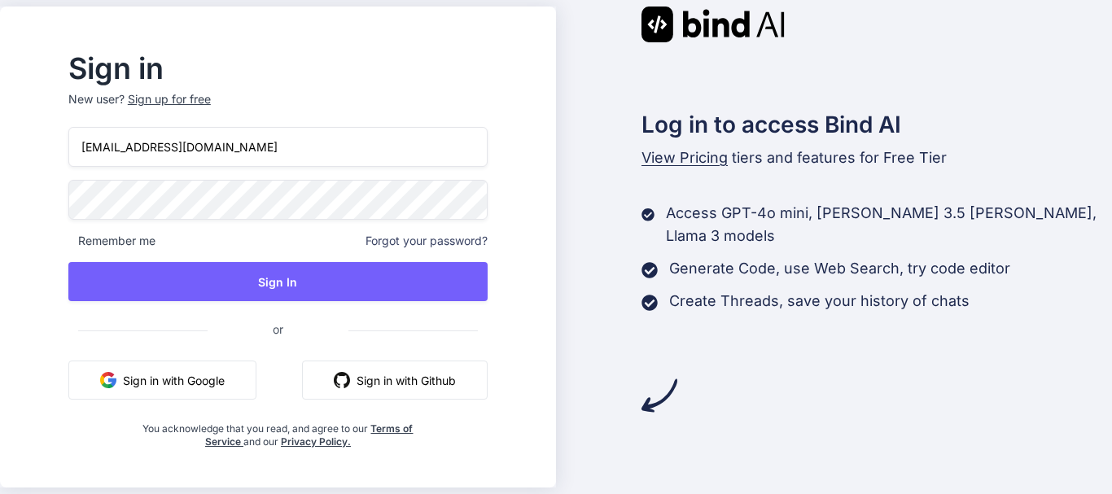
type input "[EMAIL_ADDRESS][DOMAIN_NAME]"
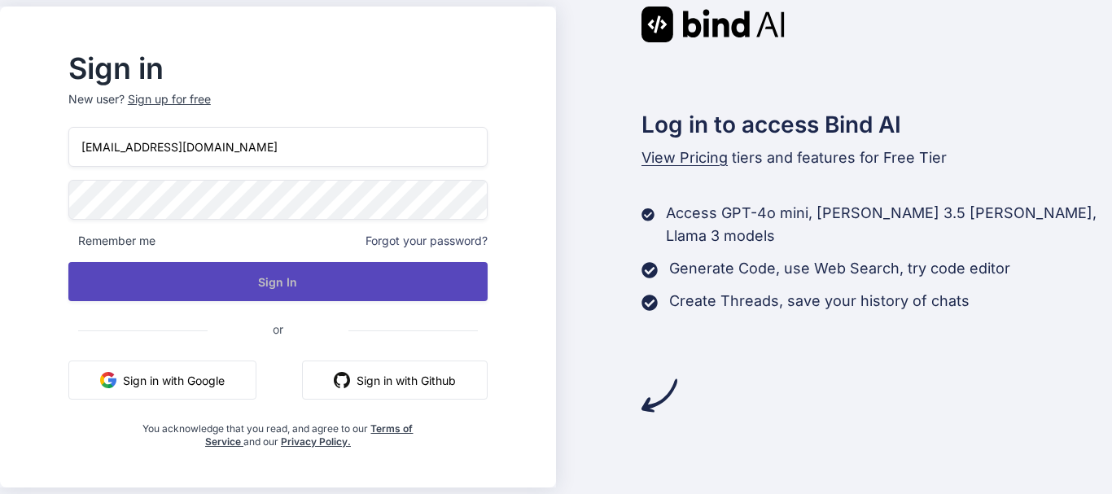
click at [281, 286] on button "Sign In" at bounding box center [277, 281] width 419 height 39
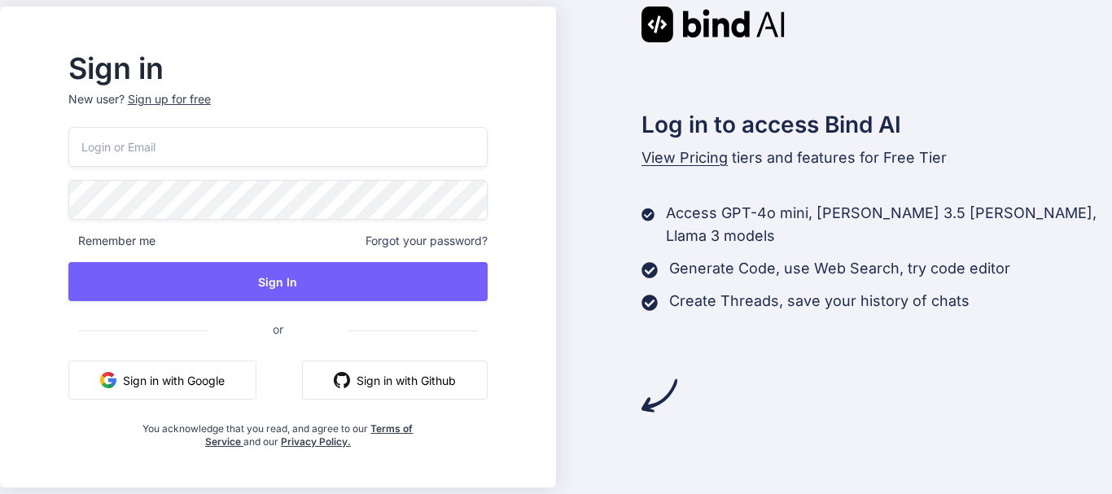
click at [157, 149] on input "email" at bounding box center [277, 147] width 419 height 40
click at [243, 147] on input "email" at bounding box center [277, 147] width 419 height 40
type input "[EMAIL_ADDRESS][DOMAIN_NAME]"
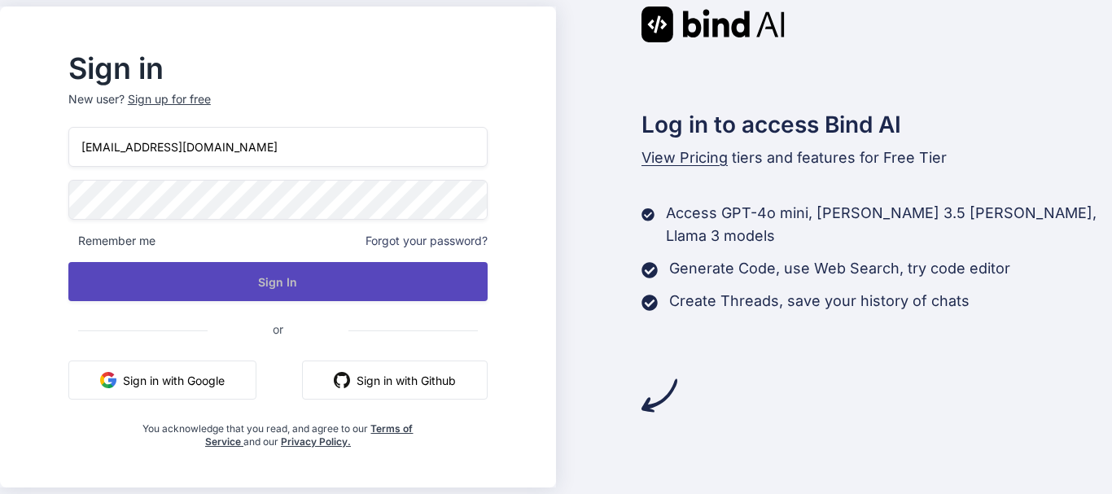
click at [280, 270] on button "Sign In" at bounding box center [277, 281] width 419 height 39
